Goal: Task Accomplishment & Management: Manage account settings

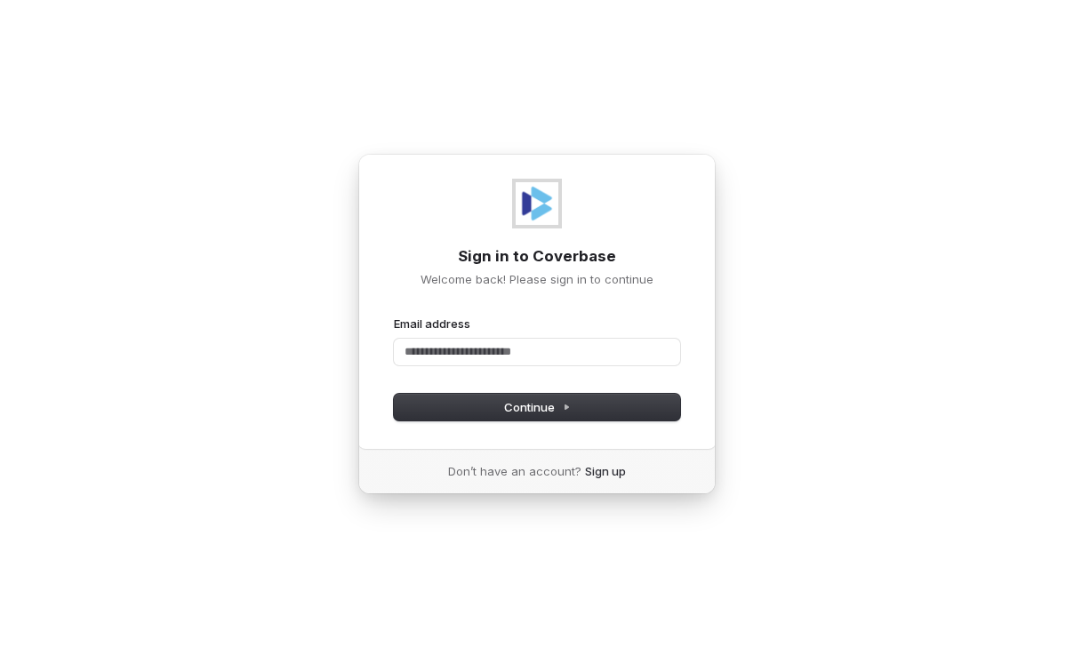
click at [548, 213] on img at bounding box center [537, 203] width 43 height 43
